Goal: Task Accomplishment & Management: Manage account settings

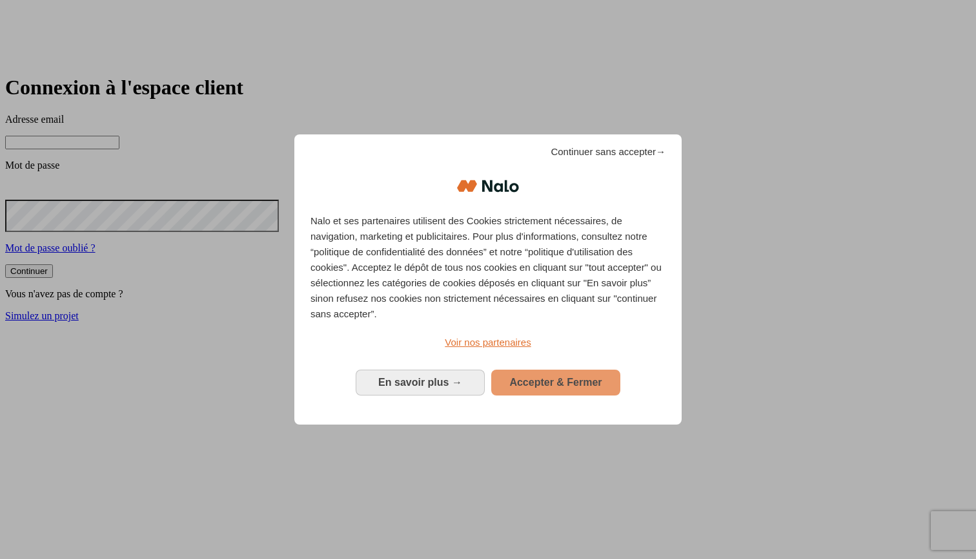
click at [575, 376] on span "Accepter & Fermer" at bounding box center [555, 381] width 92 height 11
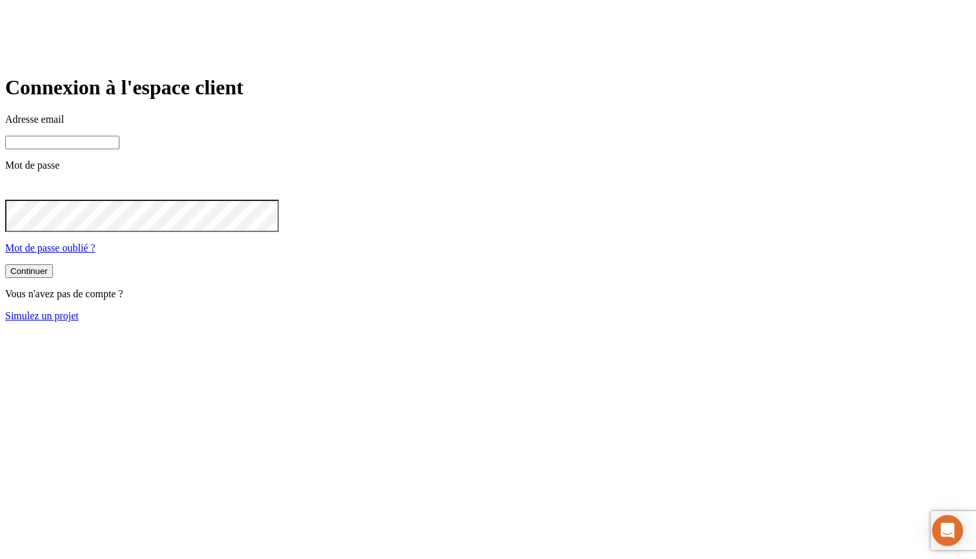
click at [119, 149] on input at bounding box center [62, 143] width 114 height 14
paste input "[PERSON_NAME][DOMAIN_NAME][EMAIL_ADDRESS][DOMAIN_NAME]"
type input "[PERSON_NAME][DOMAIN_NAME][EMAIL_ADDRESS][DOMAIN_NAME]"
click at [53, 279] on button "Continuer" at bounding box center [29, 272] width 48 height 14
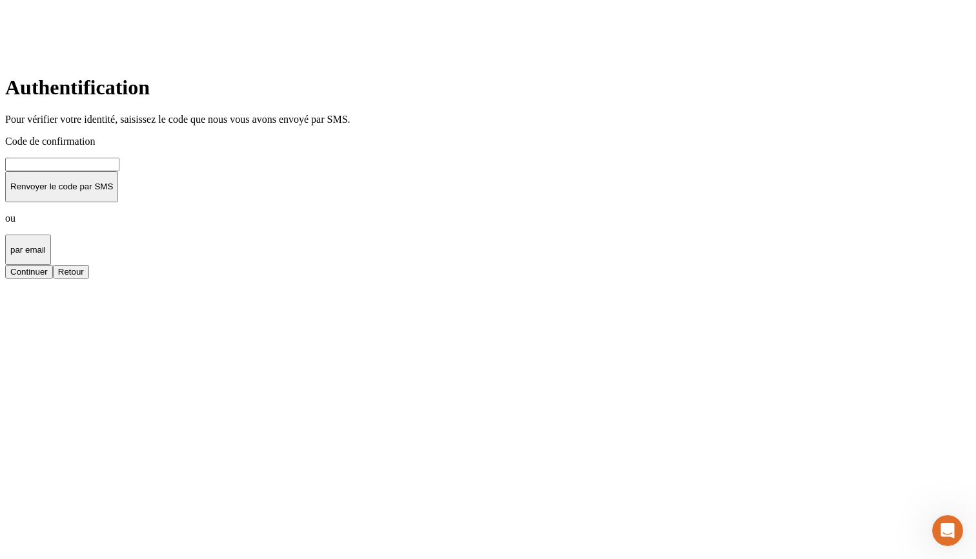
click at [119, 171] on input at bounding box center [62, 165] width 114 height 14
click at [53, 278] on button "Continuer" at bounding box center [29, 272] width 48 height 14
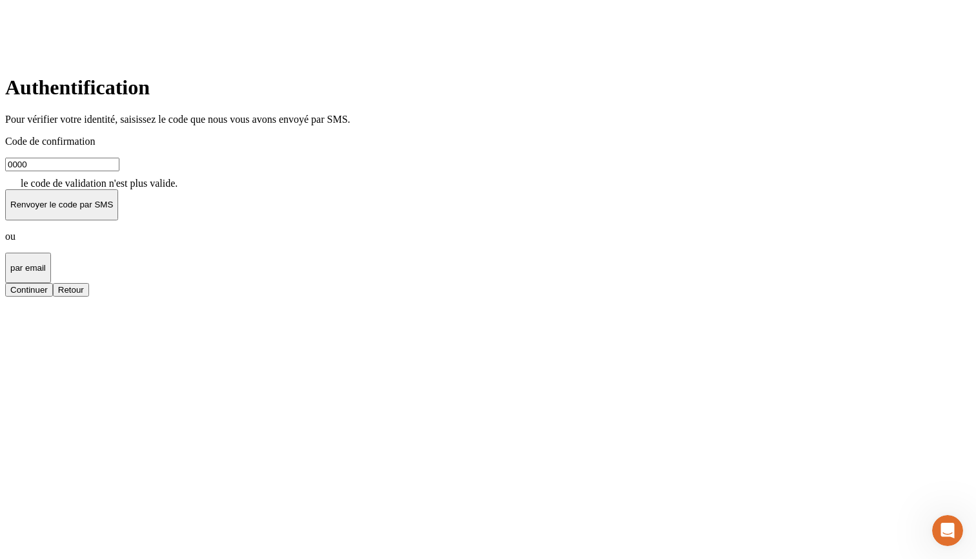
click at [119, 171] on input "0000" at bounding box center [62, 165] width 114 height 14
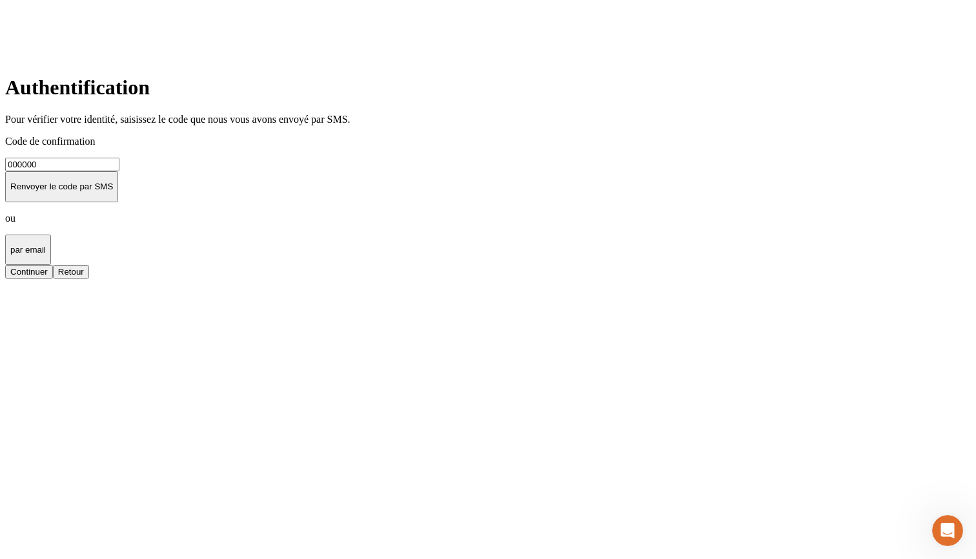
type input "000000"
click at [53, 278] on button "Continuer" at bounding box center [29, 272] width 48 height 14
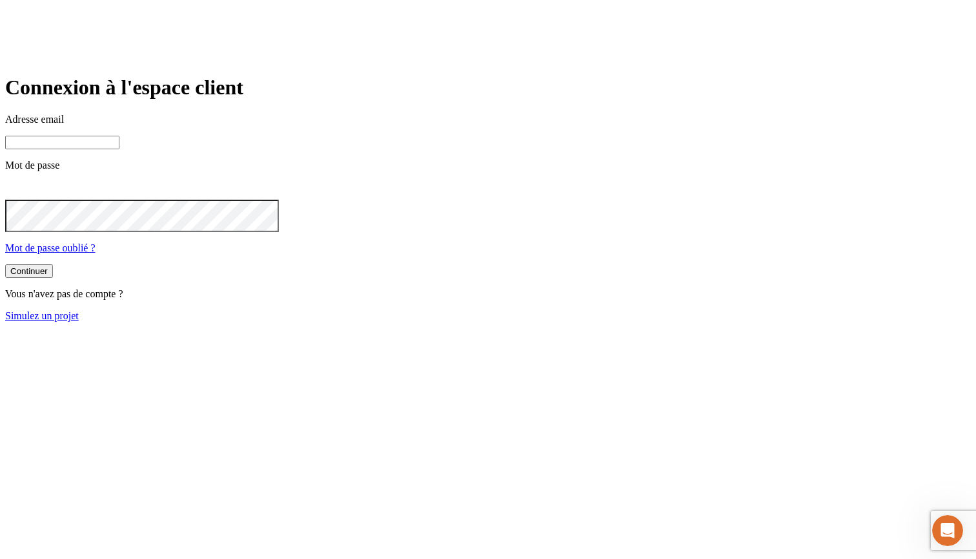
paste input "[PERSON_NAME][DOMAIN_NAME][EMAIL_ADDRESS][DOMAIN_NAME]"
type input "[PERSON_NAME][DOMAIN_NAME][EMAIL_ADDRESS][DOMAIN_NAME]"
click at [53, 279] on button "Continuer" at bounding box center [29, 272] width 48 height 14
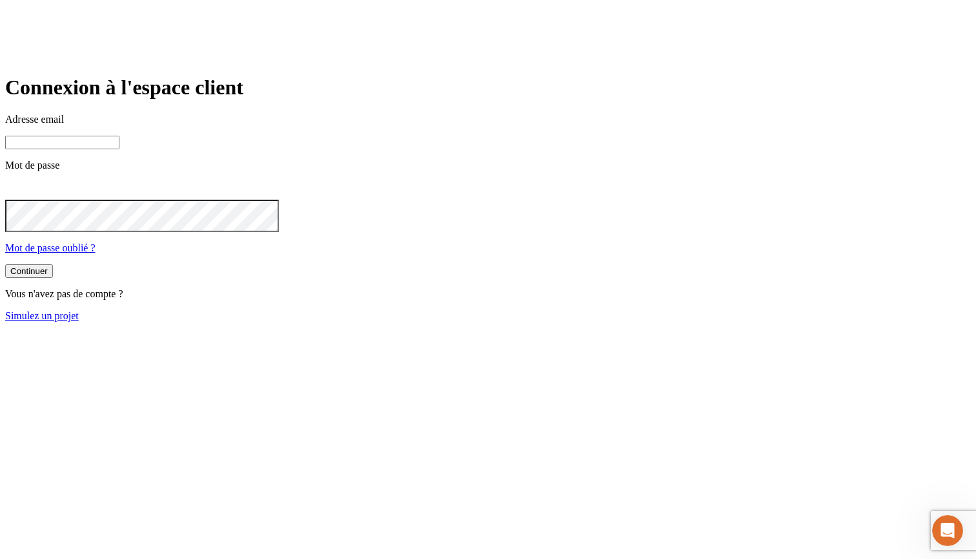
paste input "[PERSON_NAME][DOMAIN_NAME][EMAIL_ADDRESS][DOMAIN_NAME]"
type input "[PERSON_NAME][DOMAIN_NAME][EMAIL_ADDRESS][DOMAIN_NAME]"
click at [53, 279] on button "Continuer" at bounding box center [29, 272] width 48 height 14
